Goal: Navigation & Orientation: Find specific page/section

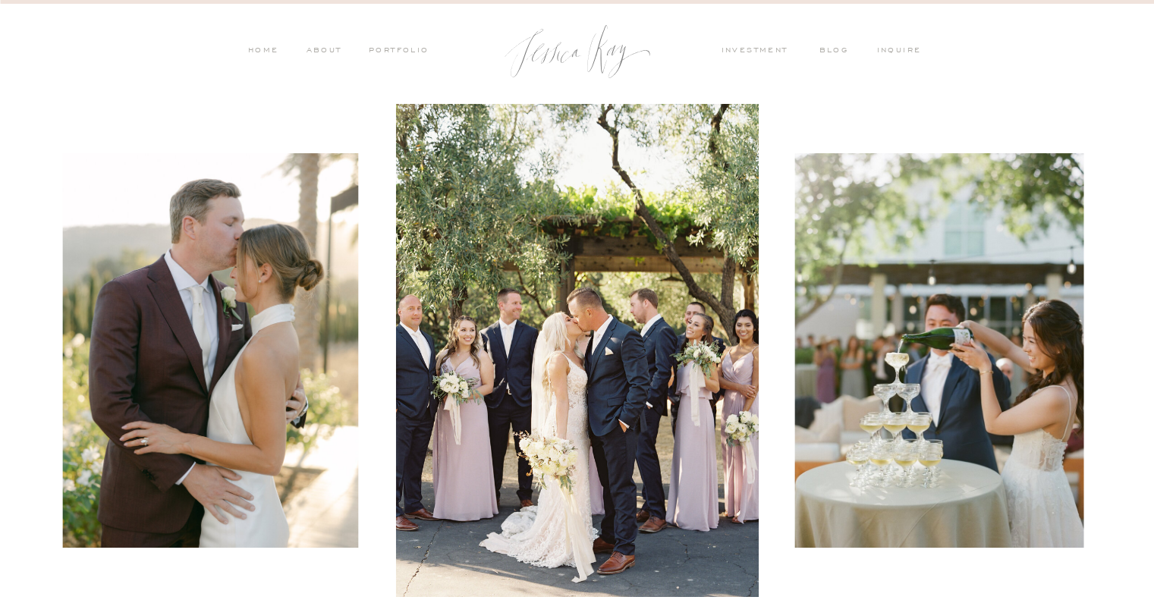
click at [395, 57] on nav "PORTFOLIO" at bounding box center [398, 52] width 63 height 14
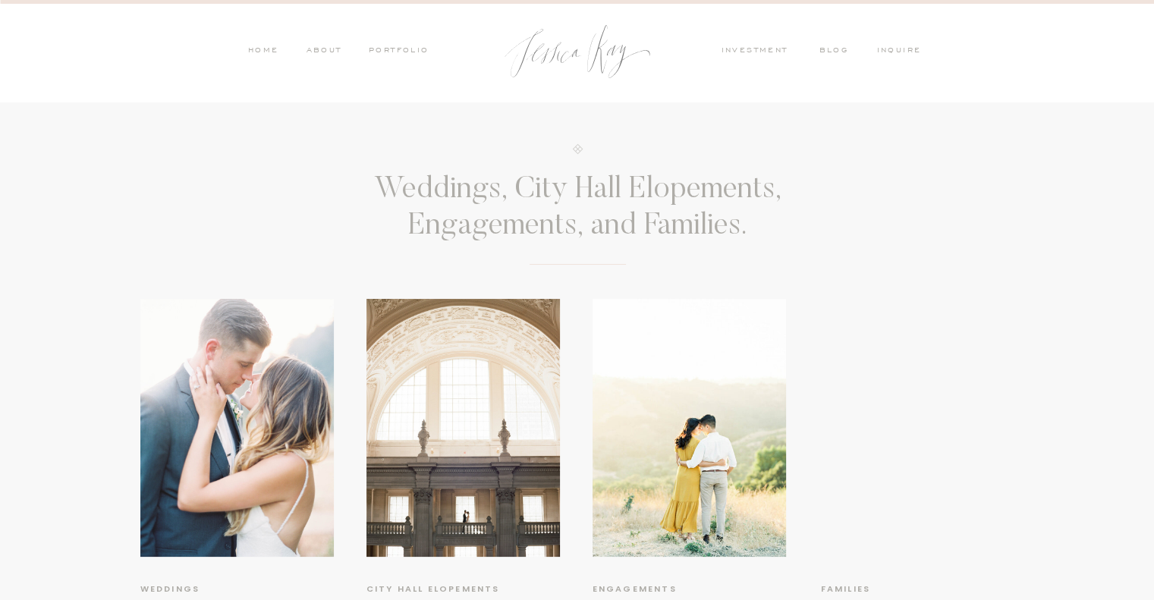
scroll to position [100, 0]
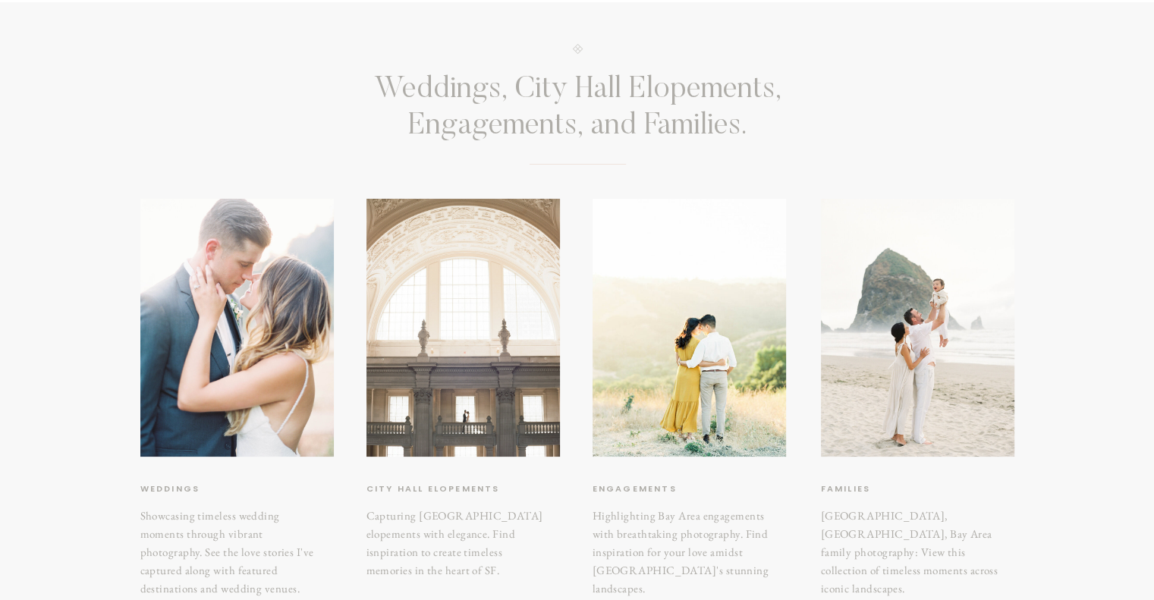
click at [464, 333] on div at bounding box center [464, 328] width 194 height 258
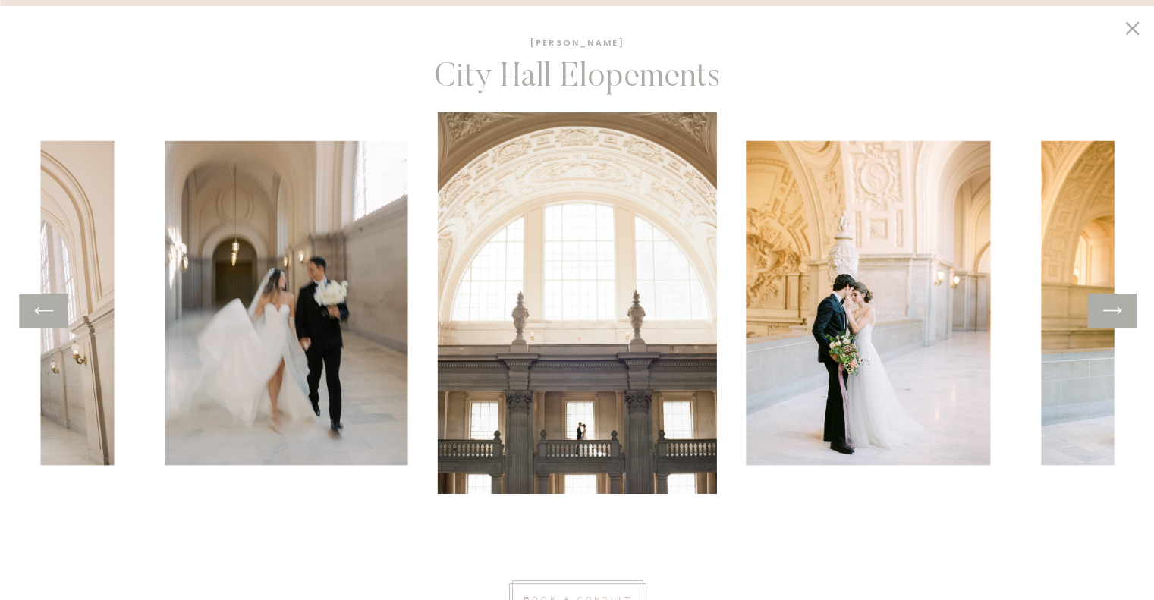
click at [1114, 308] on icon at bounding box center [1112, 311] width 22 height 24
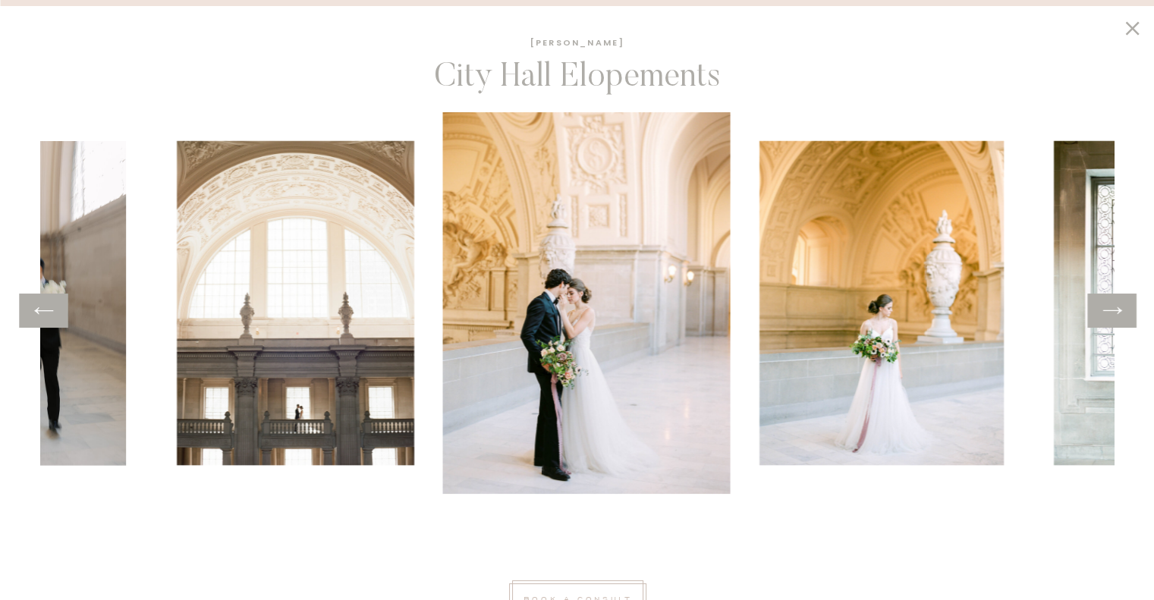
click at [1114, 308] on icon at bounding box center [1112, 311] width 22 height 24
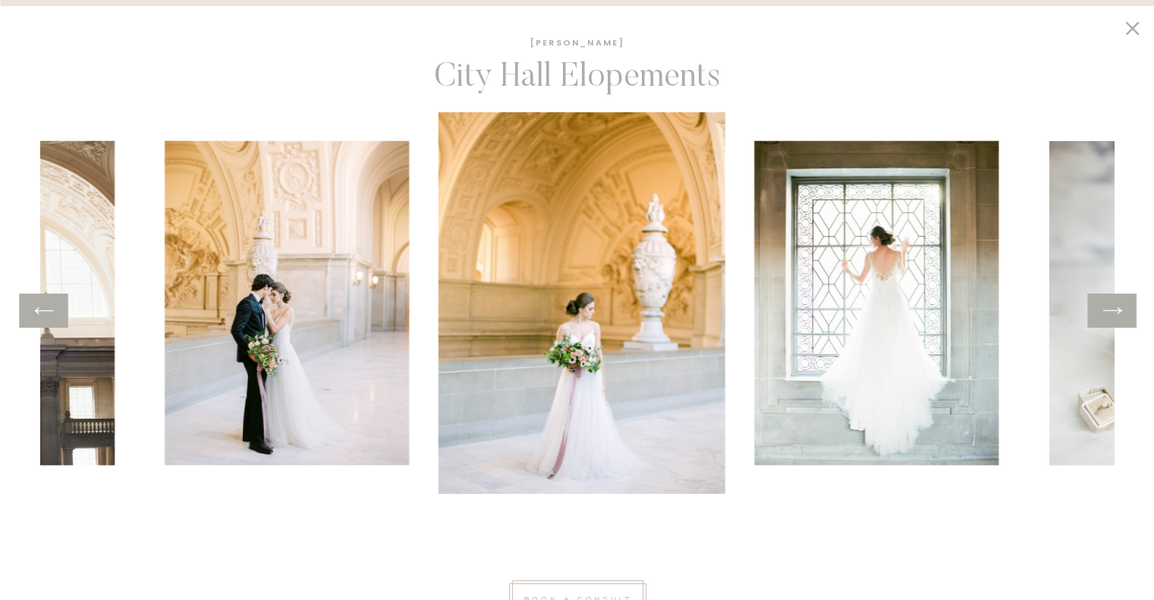
click at [1114, 308] on icon at bounding box center [1112, 311] width 22 height 24
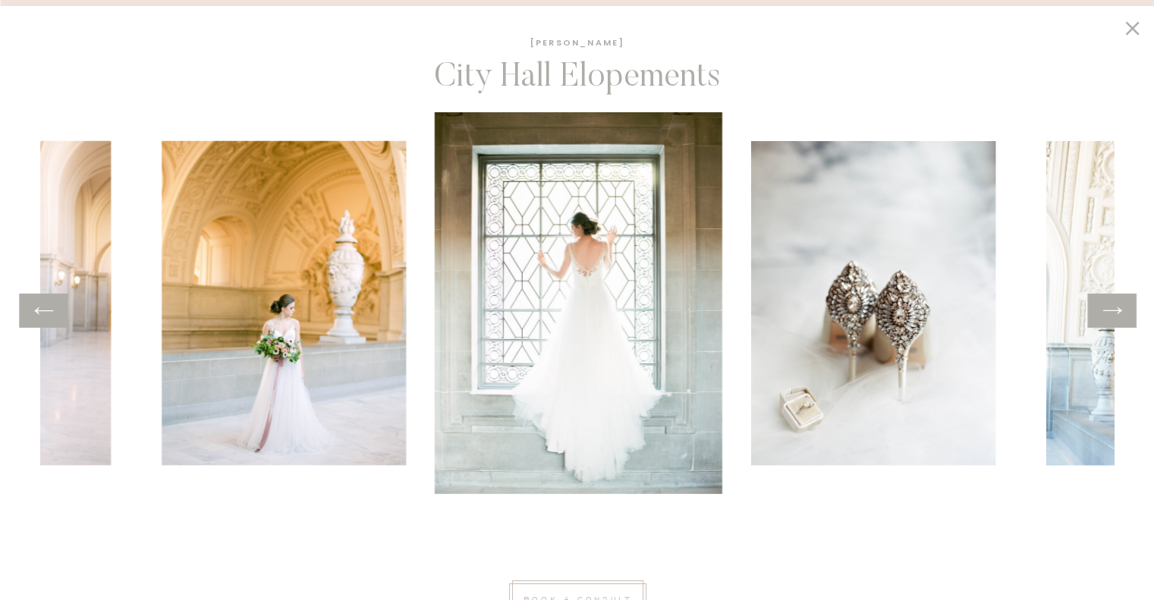
click at [1114, 308] on icon at bounding box center [1112, 311] width 22 height 24
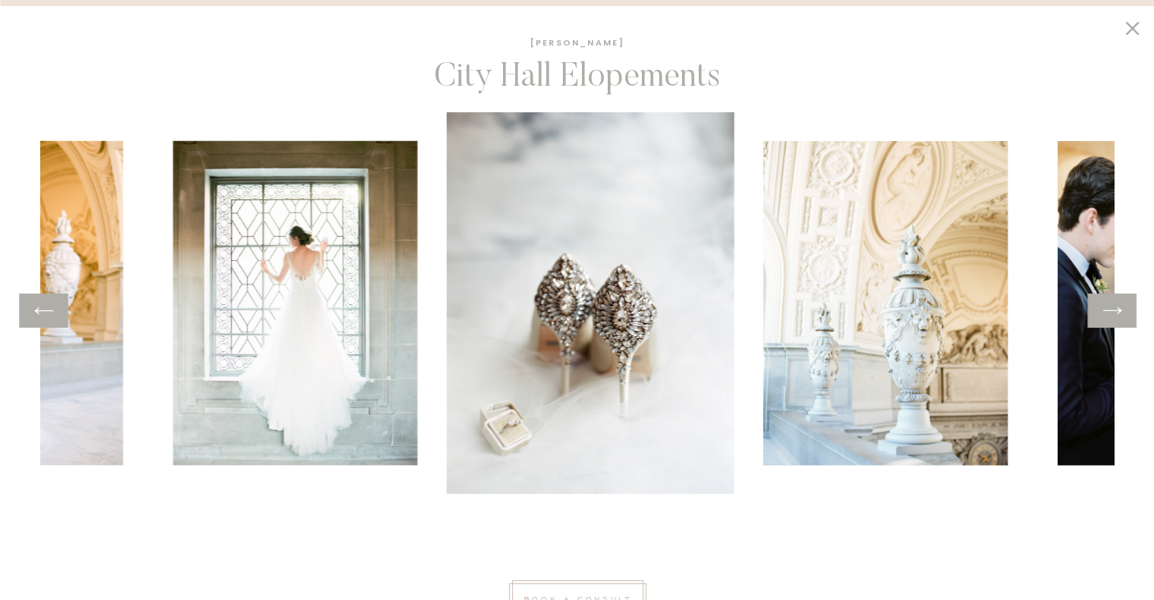
click at [1114, 308] on icon at bounding box center [1112, 311] width 22 height 24
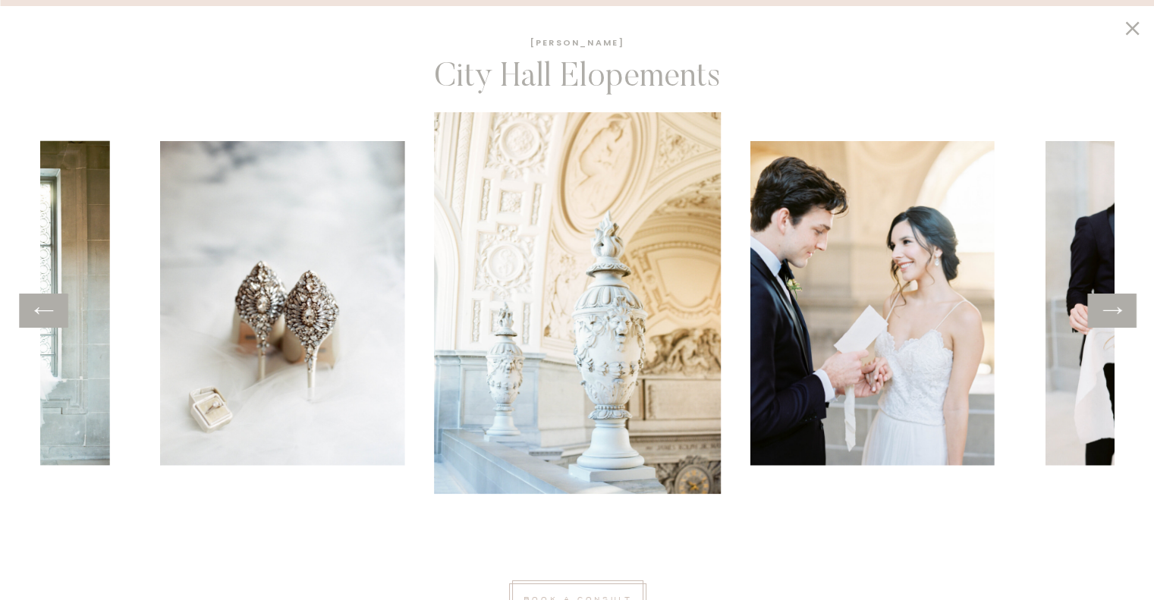
click at [1114, 308] on icon at bounding box center [1112, 311] width 22 height 24
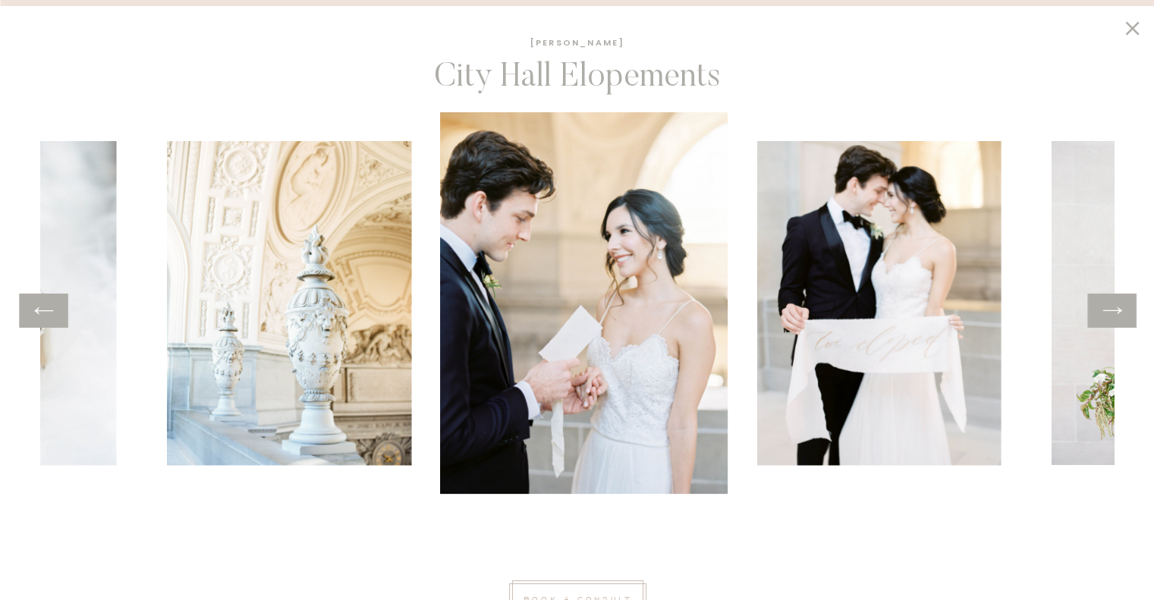
click at [1114, 308] on icon at bounding box center [1112, 311] width 22 height 24
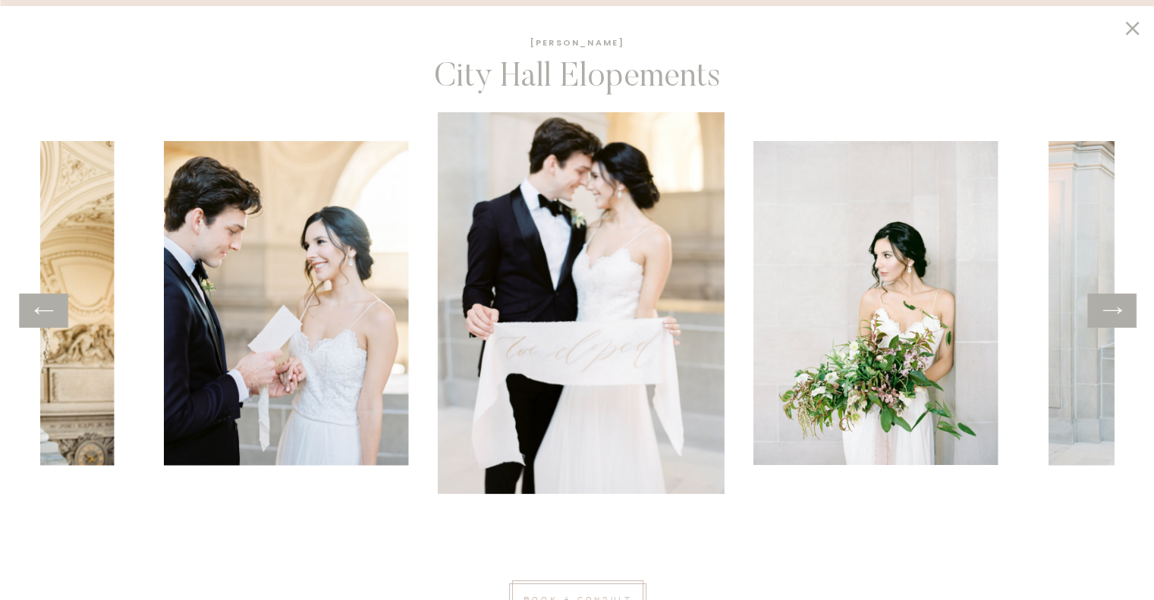
click at [1114, 308] on icon at bounding box center [1112, 311] width 22 height 24
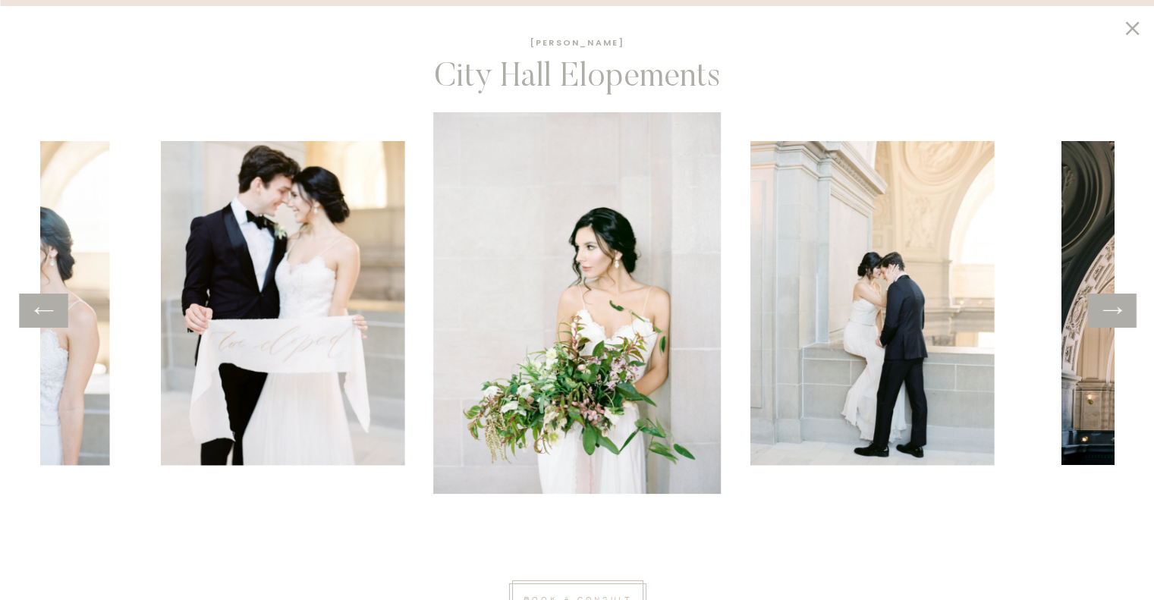
click at [1114, 308] on icon at bounding box center [1112, 311] width 22 height 24
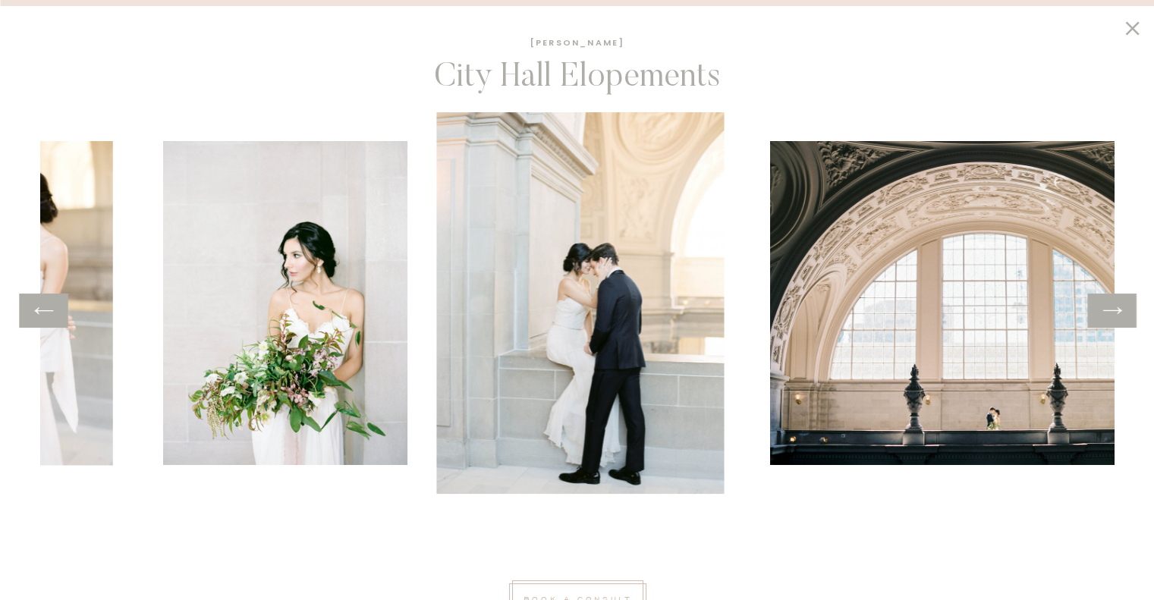
click at [1114, 308] on icon at bounding box center [1112, 311] width 22 height 24
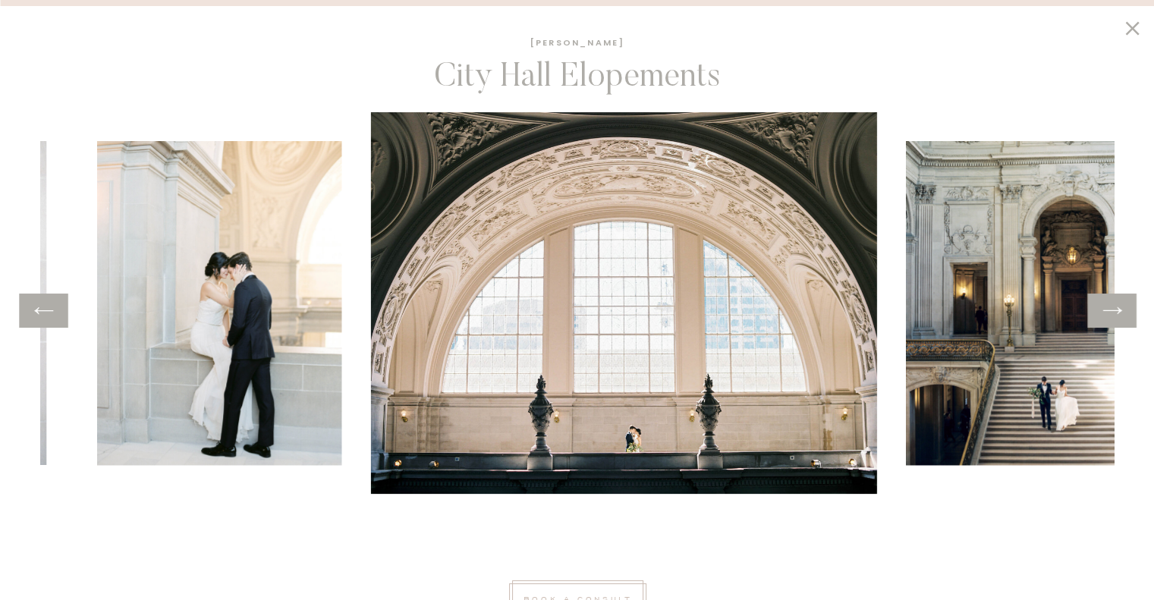
click at [1114, 308] on icon at bounding box center [1112, 311] width 22 height 24
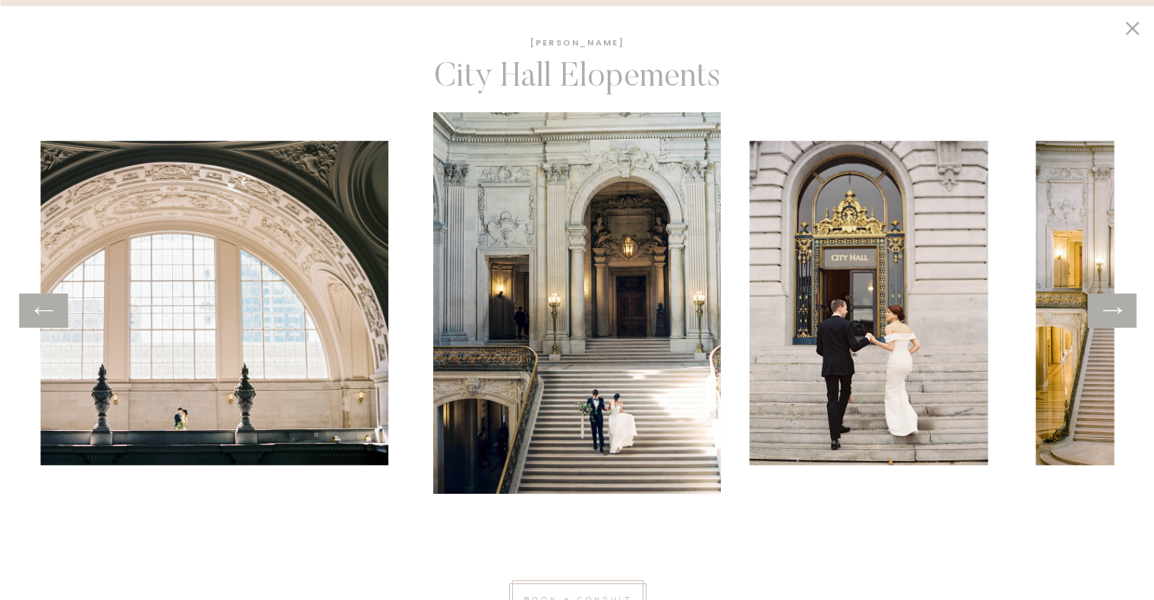
click at [1114, 308] on icon at bounding box center [1112, 311] width 22 height 24
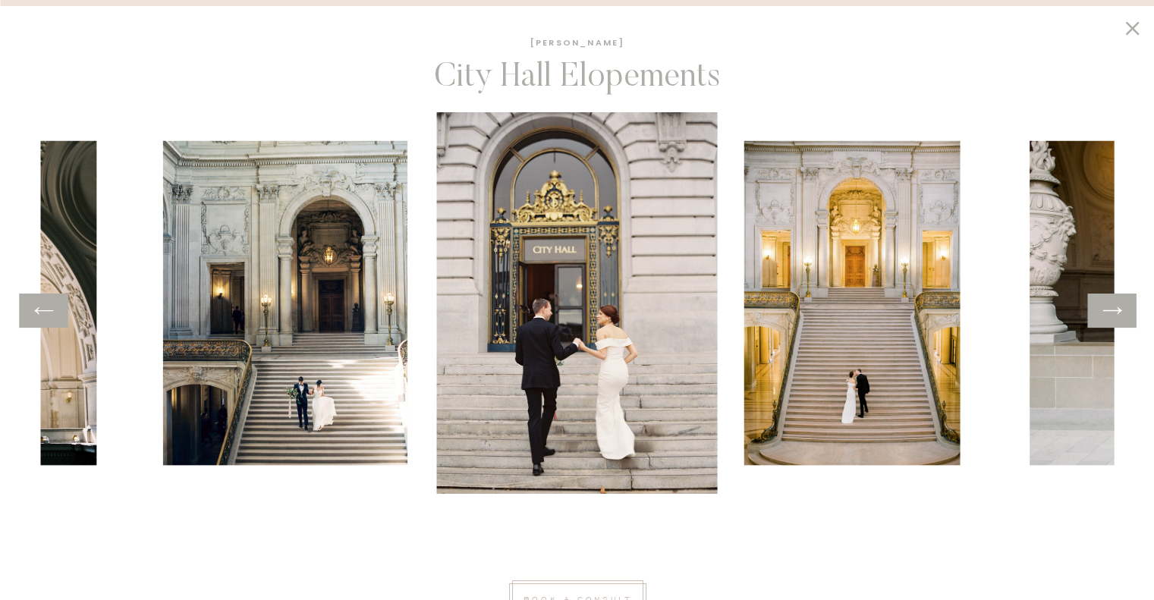
scroll to position [1399, 0]
click at [1129, 29] on icon at bounding box center [1132, 29] width 26 height 24
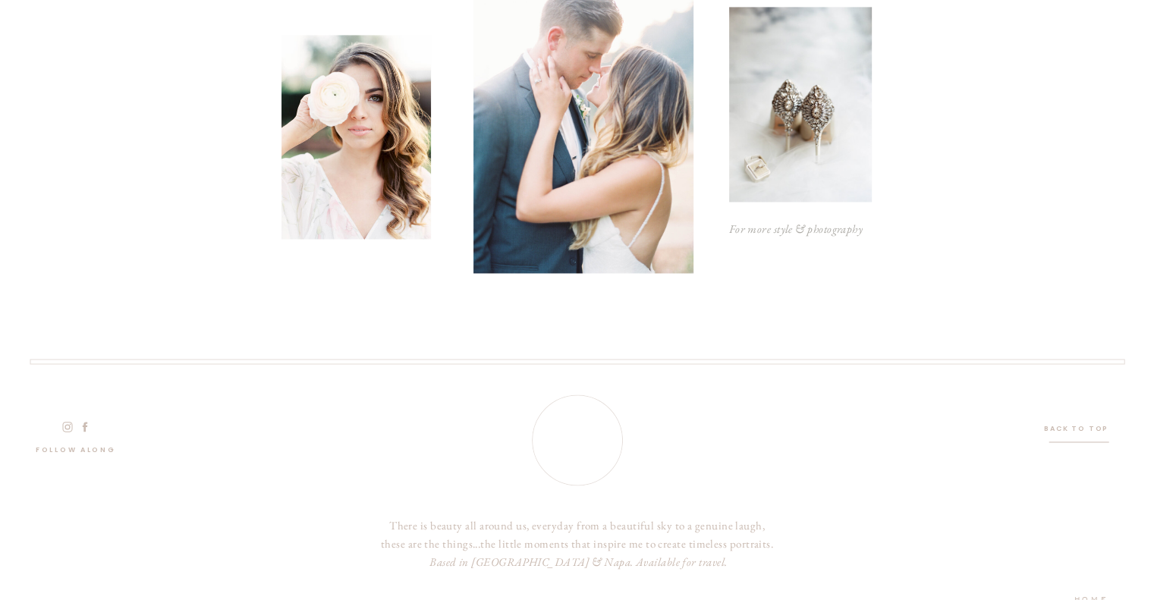
scroll to position [2416, 0]
